Goal: Task Accomplishment & Management: Use online tool/utility

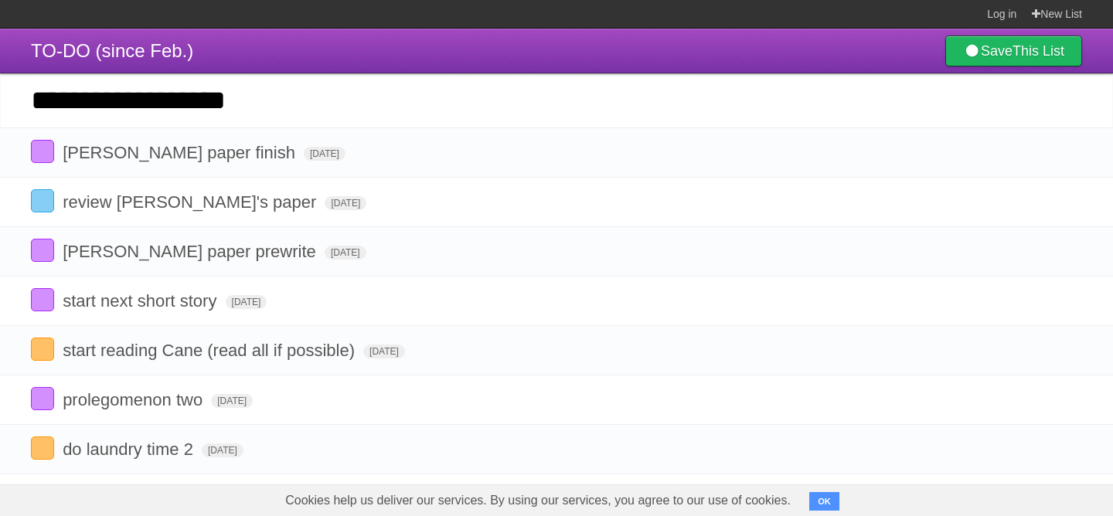
scroll to position [67, 0]
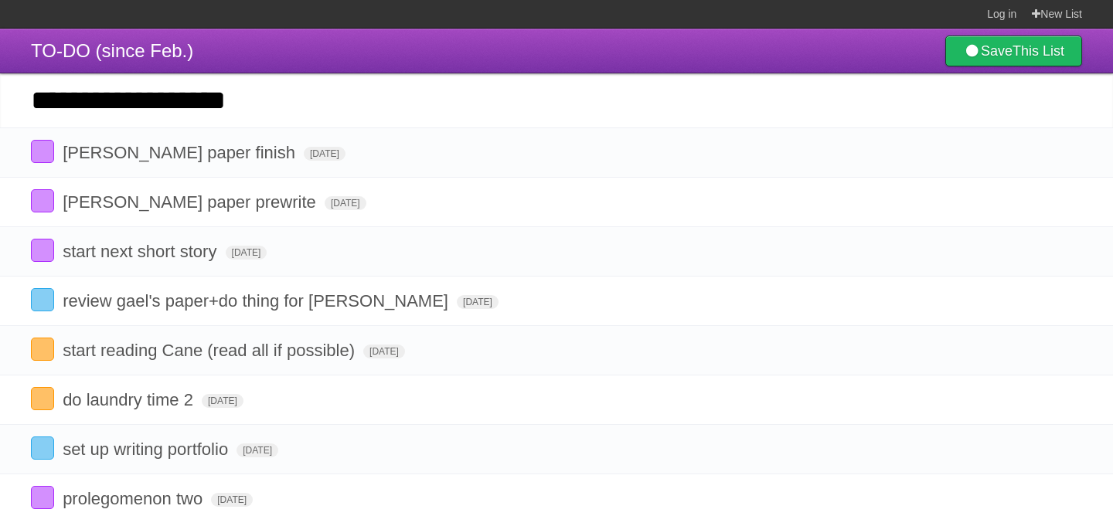
type input "**********"
click input "*********" at bounding box center [0, 0] width 0 height 0
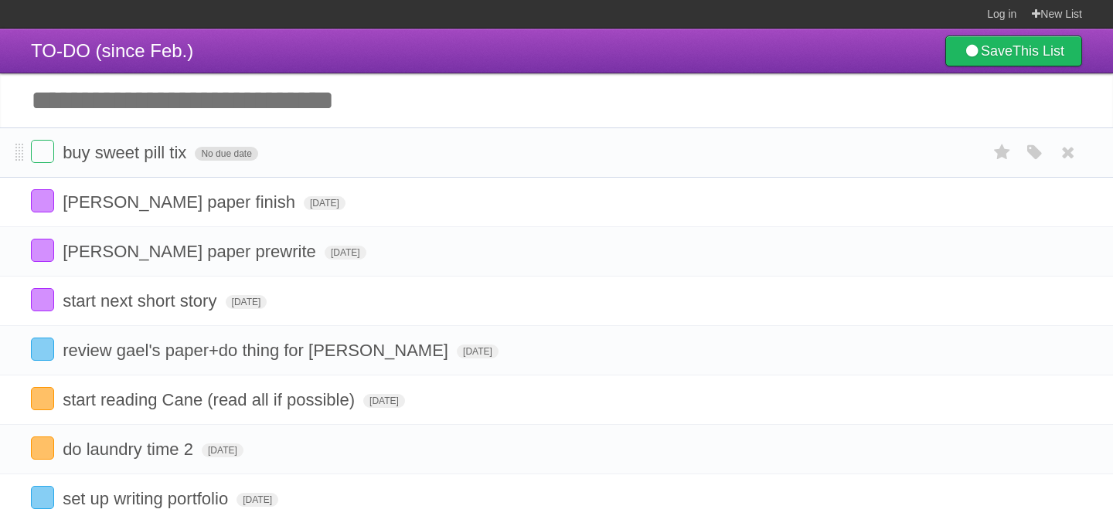
click at [197, 158] on span "No due date" at bounding box center [226, 154] width 63 height 14
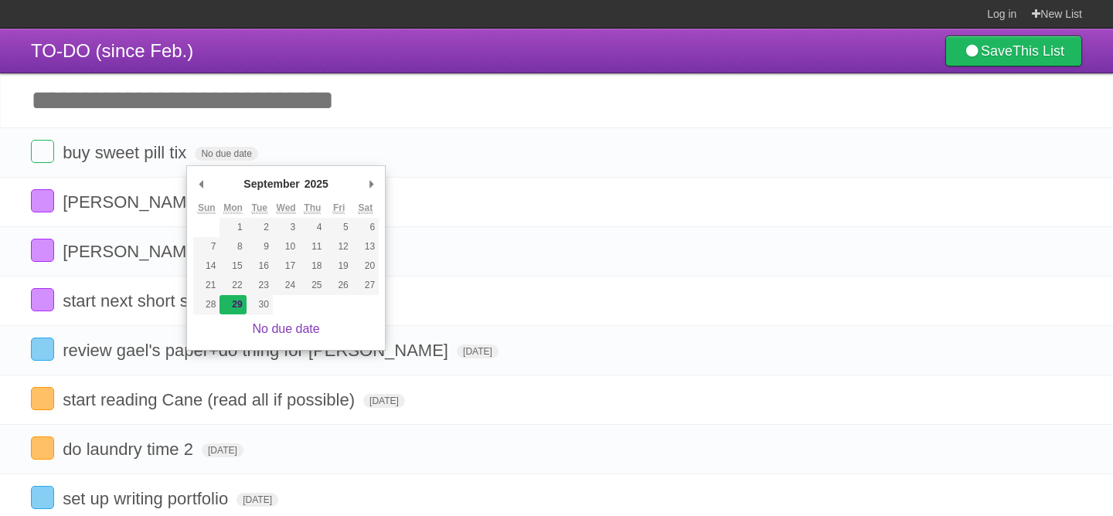
type span "[DATE]"
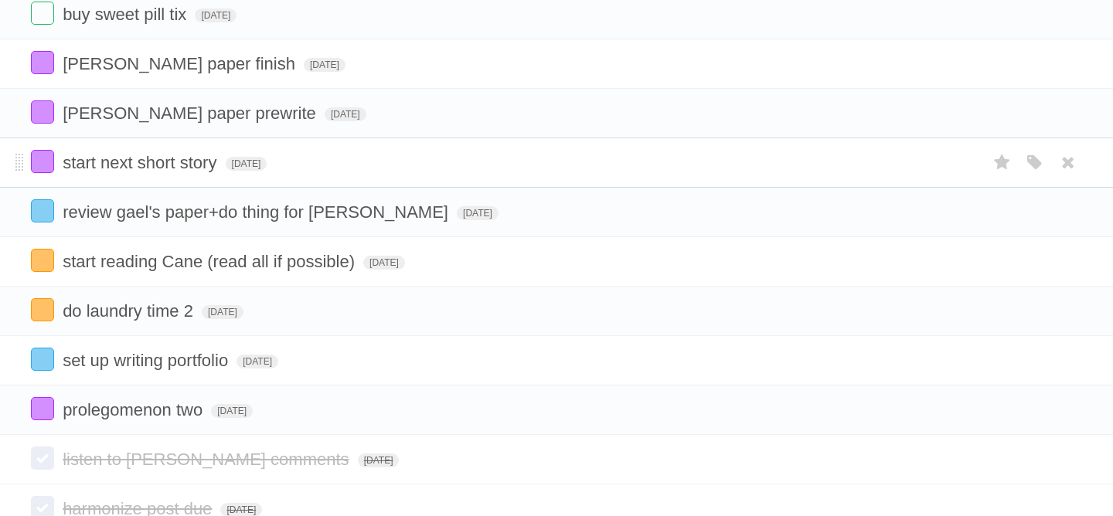
scroll to position [134, 0]
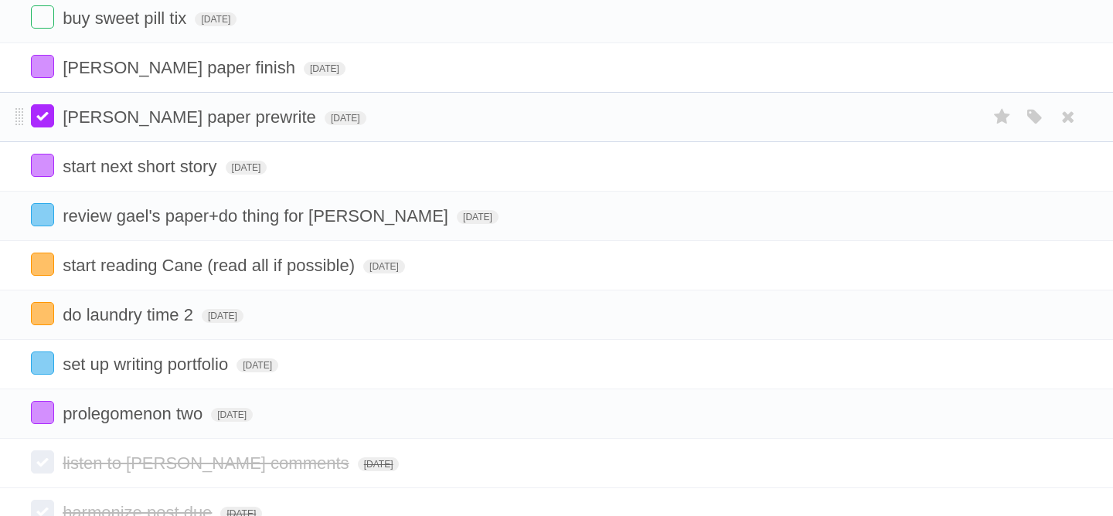
click at [44, 124] on label at bounding box center [42, 115] width 23 height 23
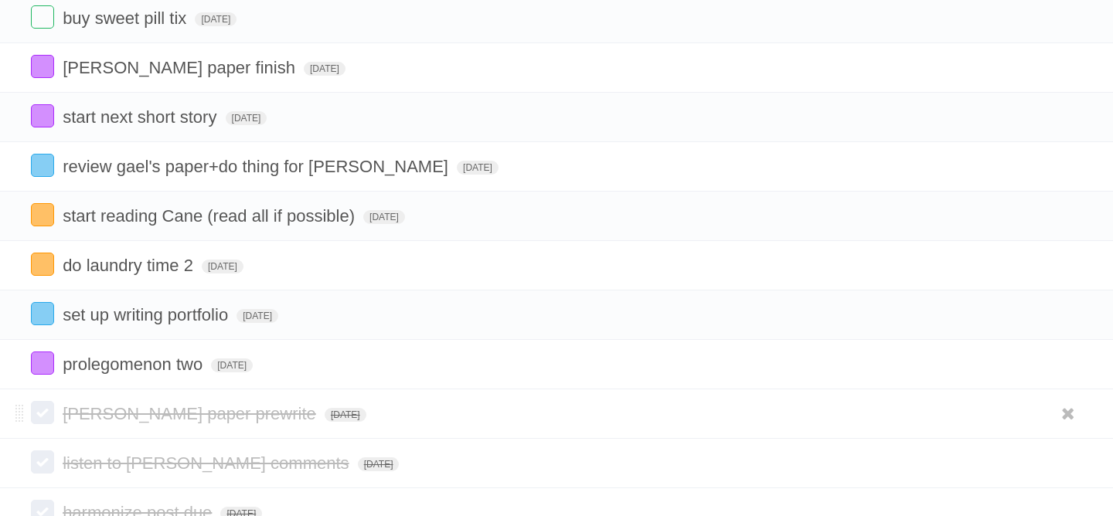
click at [46, 423] on label at bounding box center [42, 412] width 23 height 23
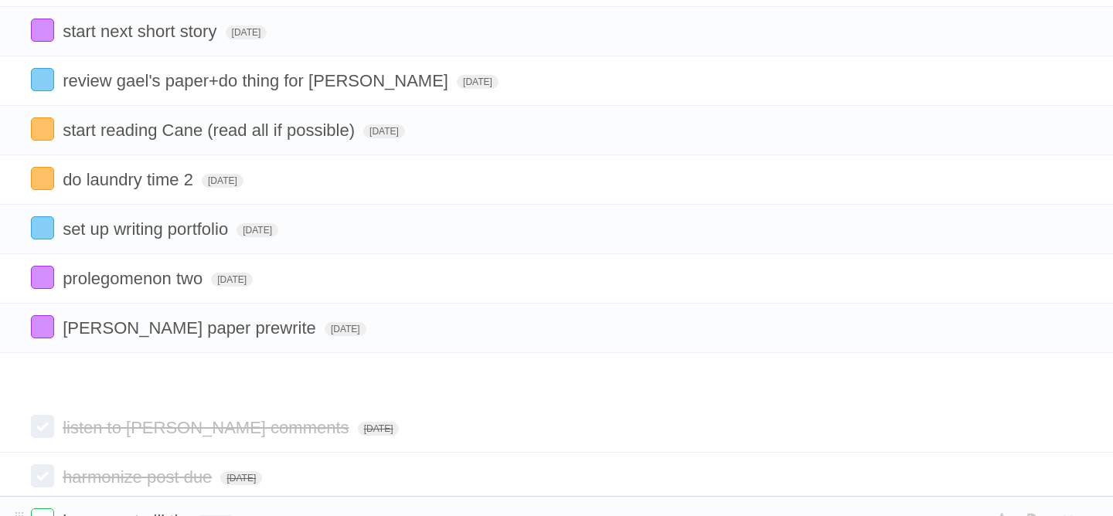
scroll to position [263, 0]
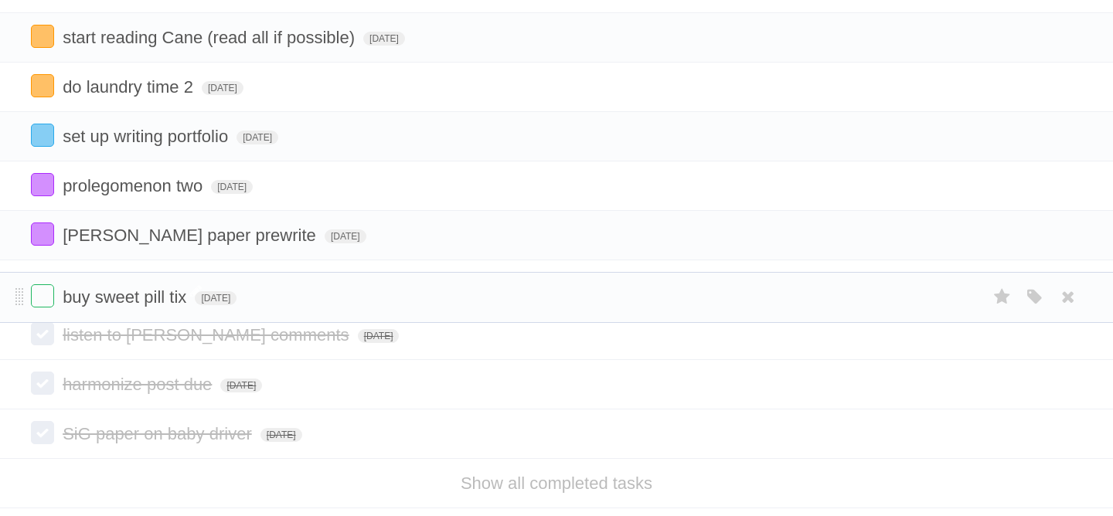
drag, startPoint x: 17, startPoint y: 154, endPoint x: 89, endPoint y: 295, distance: 158.6
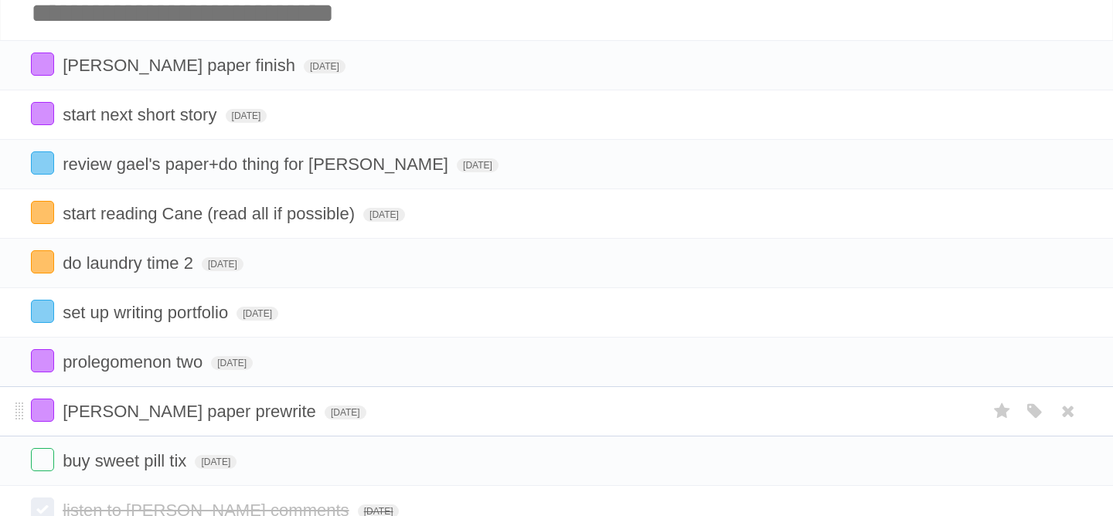
scroll to position [0, 0]
